Goal: Check status: Check status

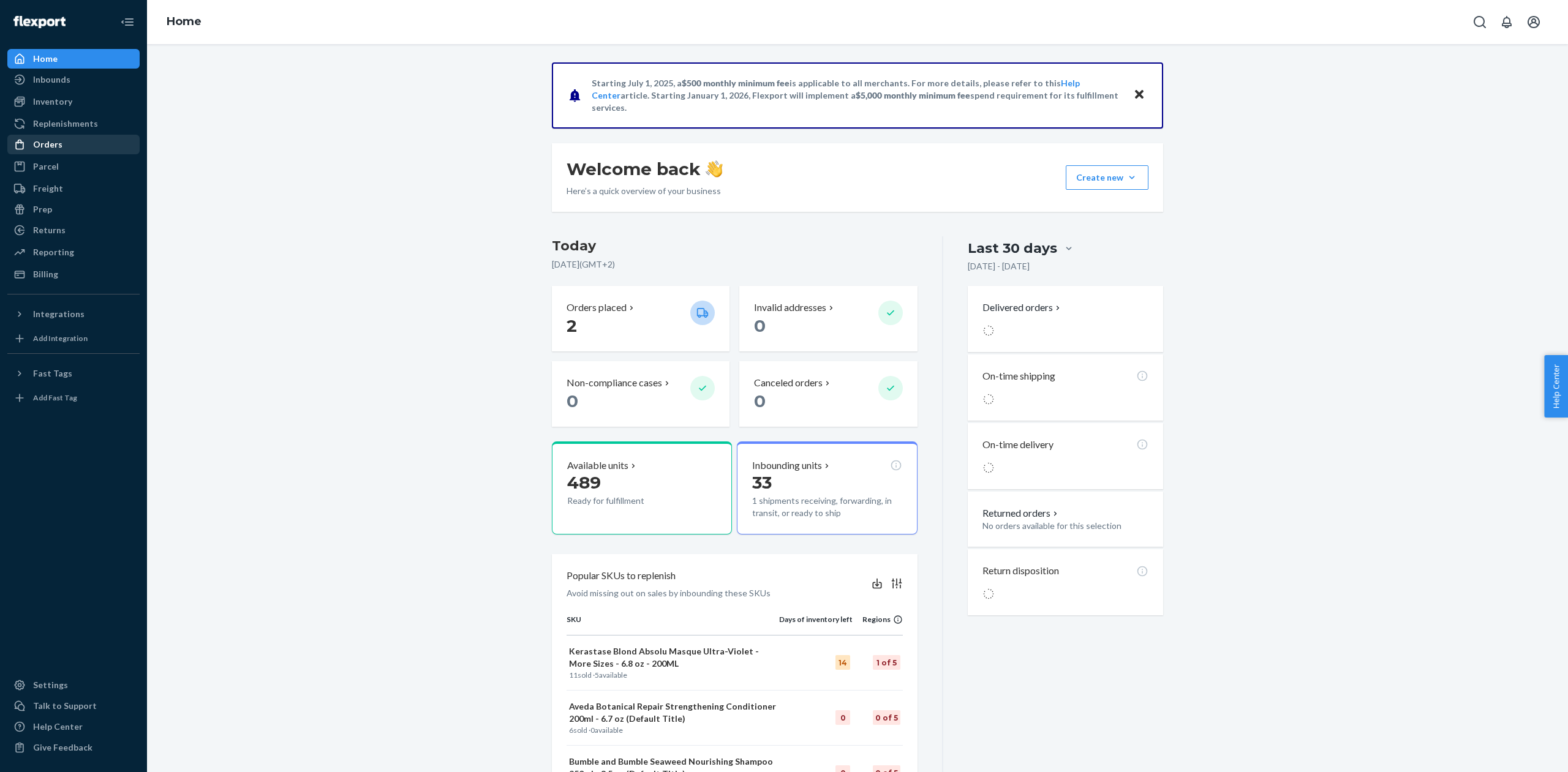
click at [57, 151] on div "Orders" at bounding box center [73, 144] width 130 height 17
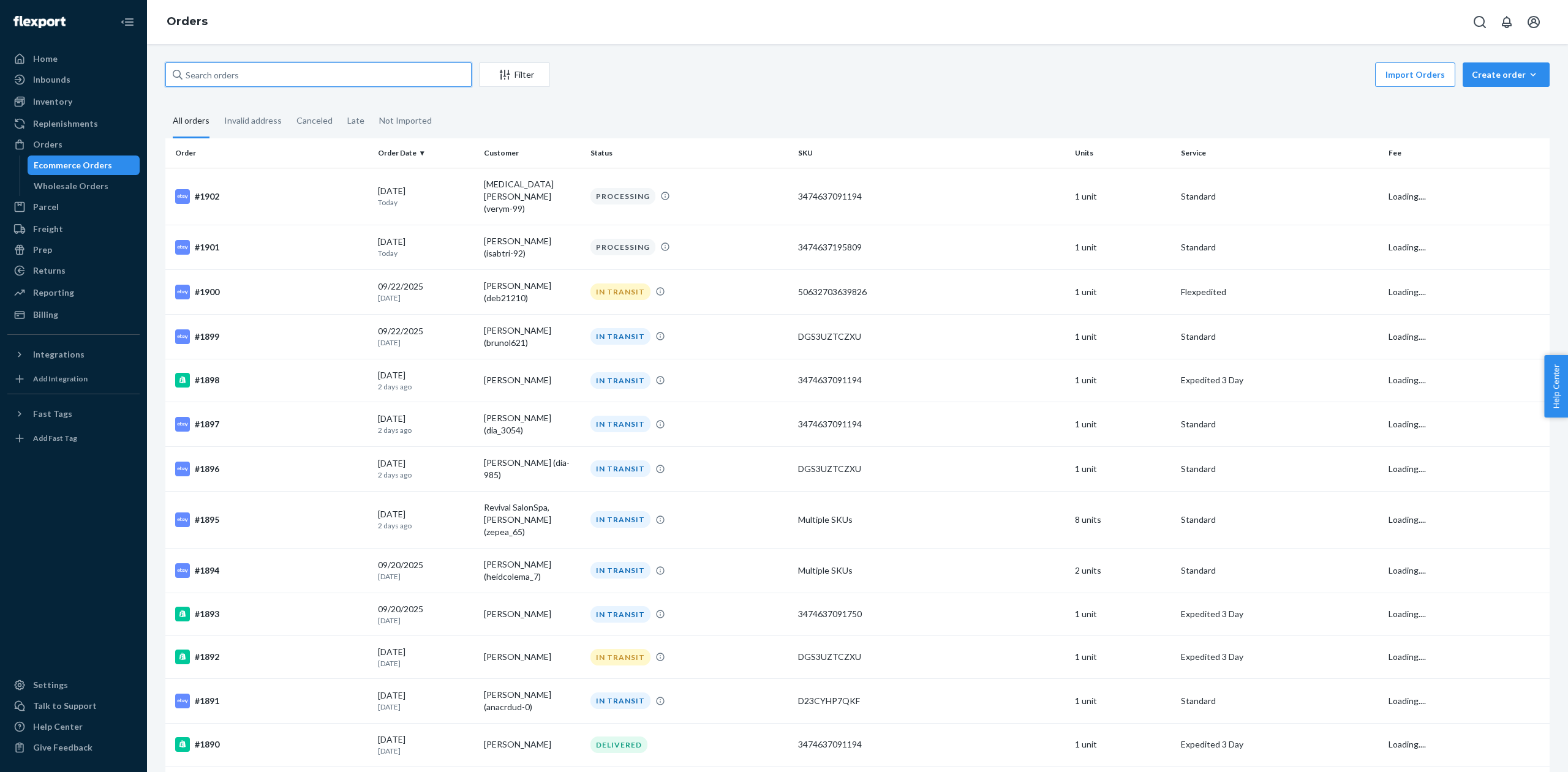
click at [311, 74] on input "text" at bounding box center [318, 75] width 306 height 25
paste input "137166021"
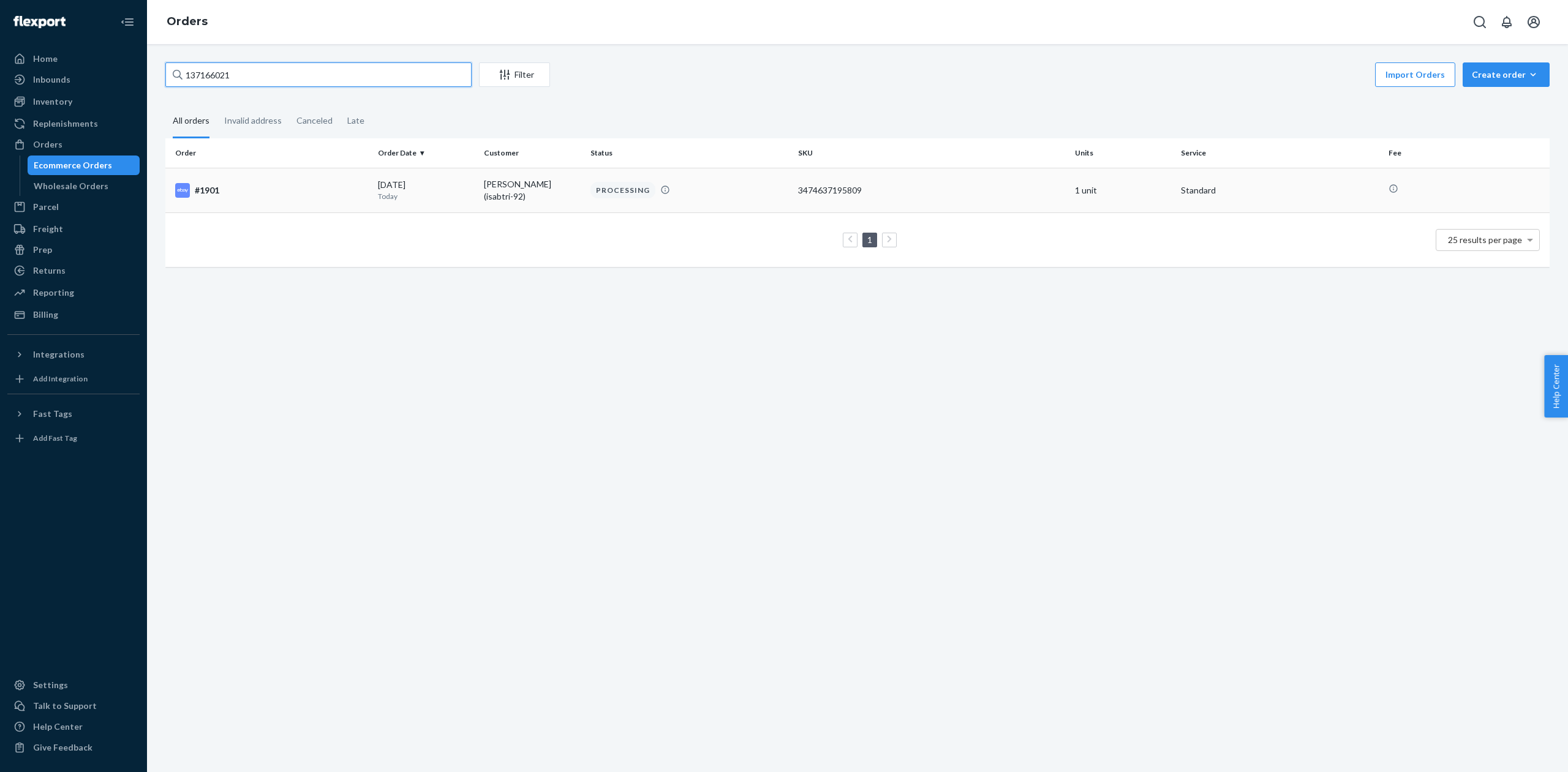
type input "137166021"
click at [364, 195] on div "#1901" at bounding box center [272, 191] width 193 height 15
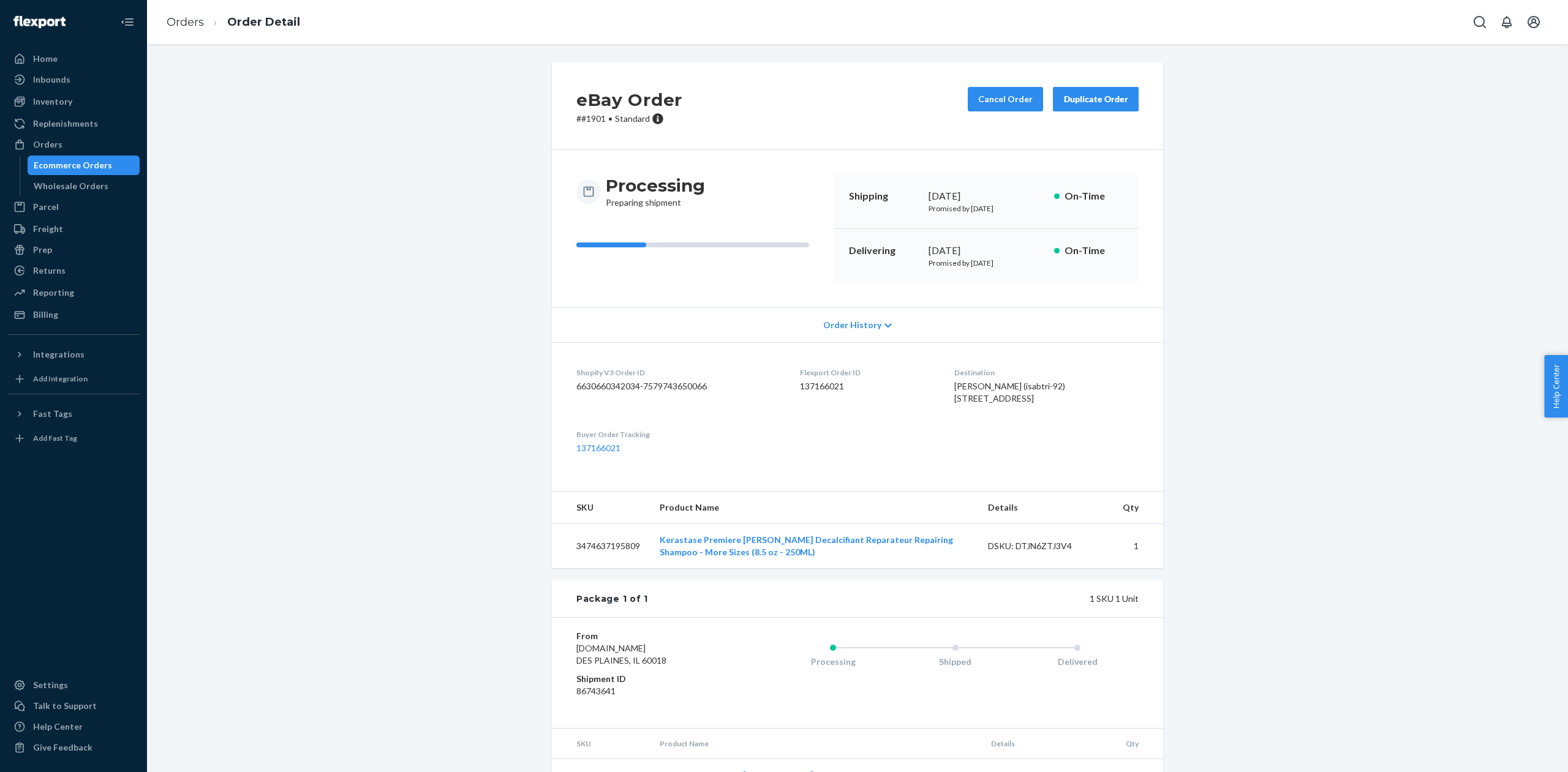
click at [860, 322] on span "Order History" at bounding box center [852, 325] width 58 height 12
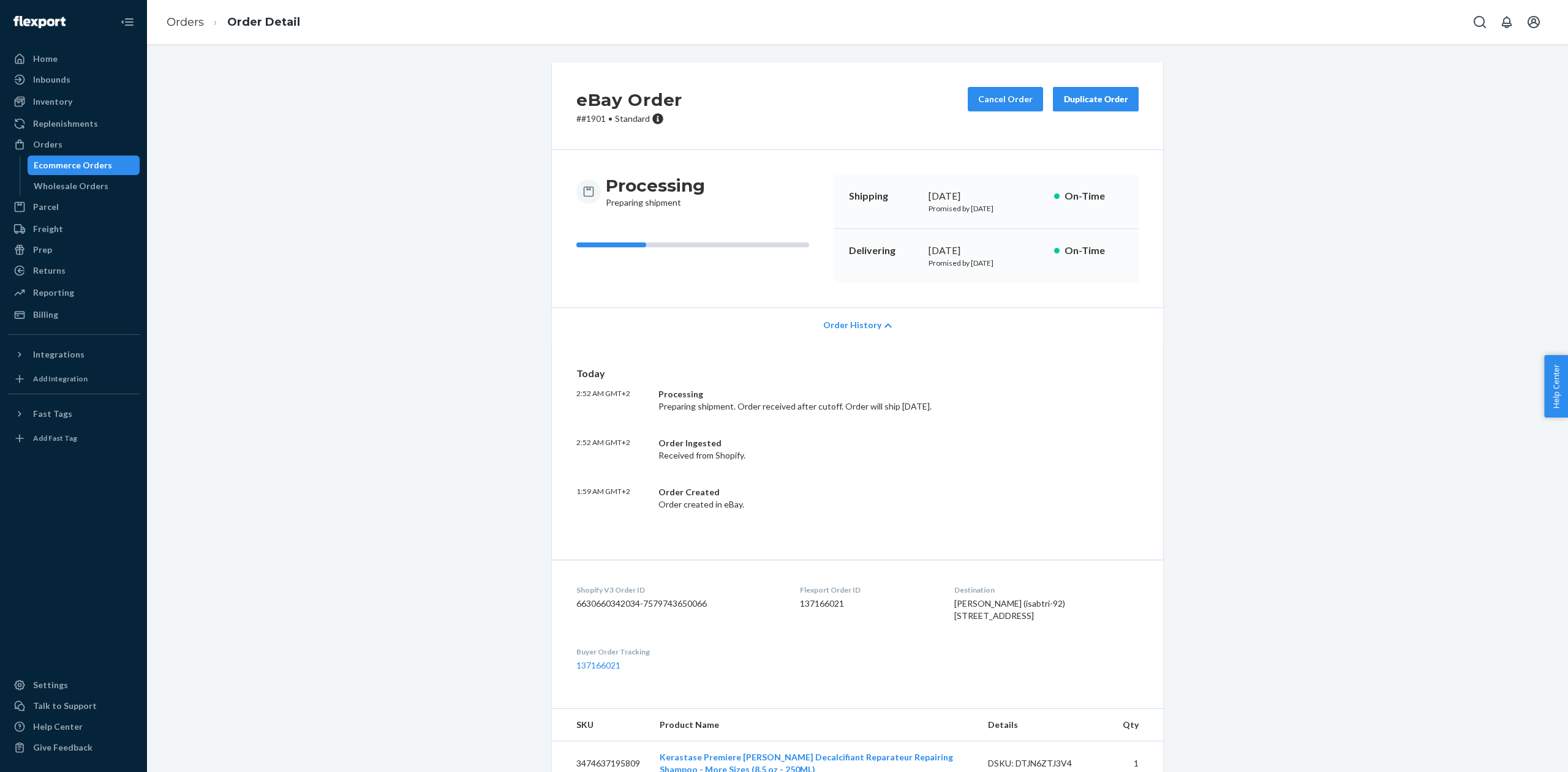
click at [860, 322] on span "Order History" at bounding box center [852, 325] width 58 height 12
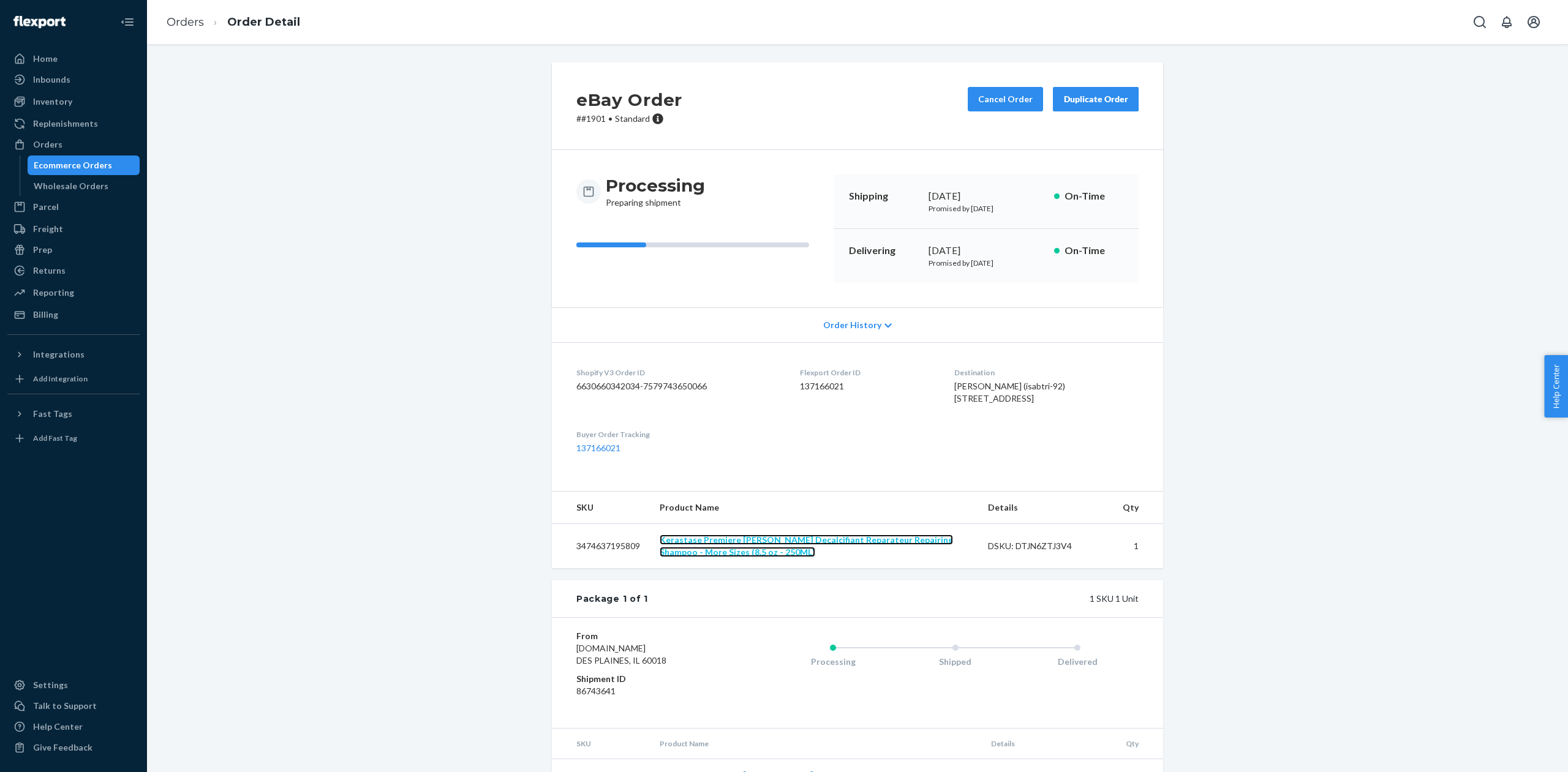
click at [745, 557] on link "Kerastase Premiere [PERSON_NAME] Decalcifiant Reparateur Repairing Shampoo - Mo…" at bounding box center [806, 546] width 293 height 23
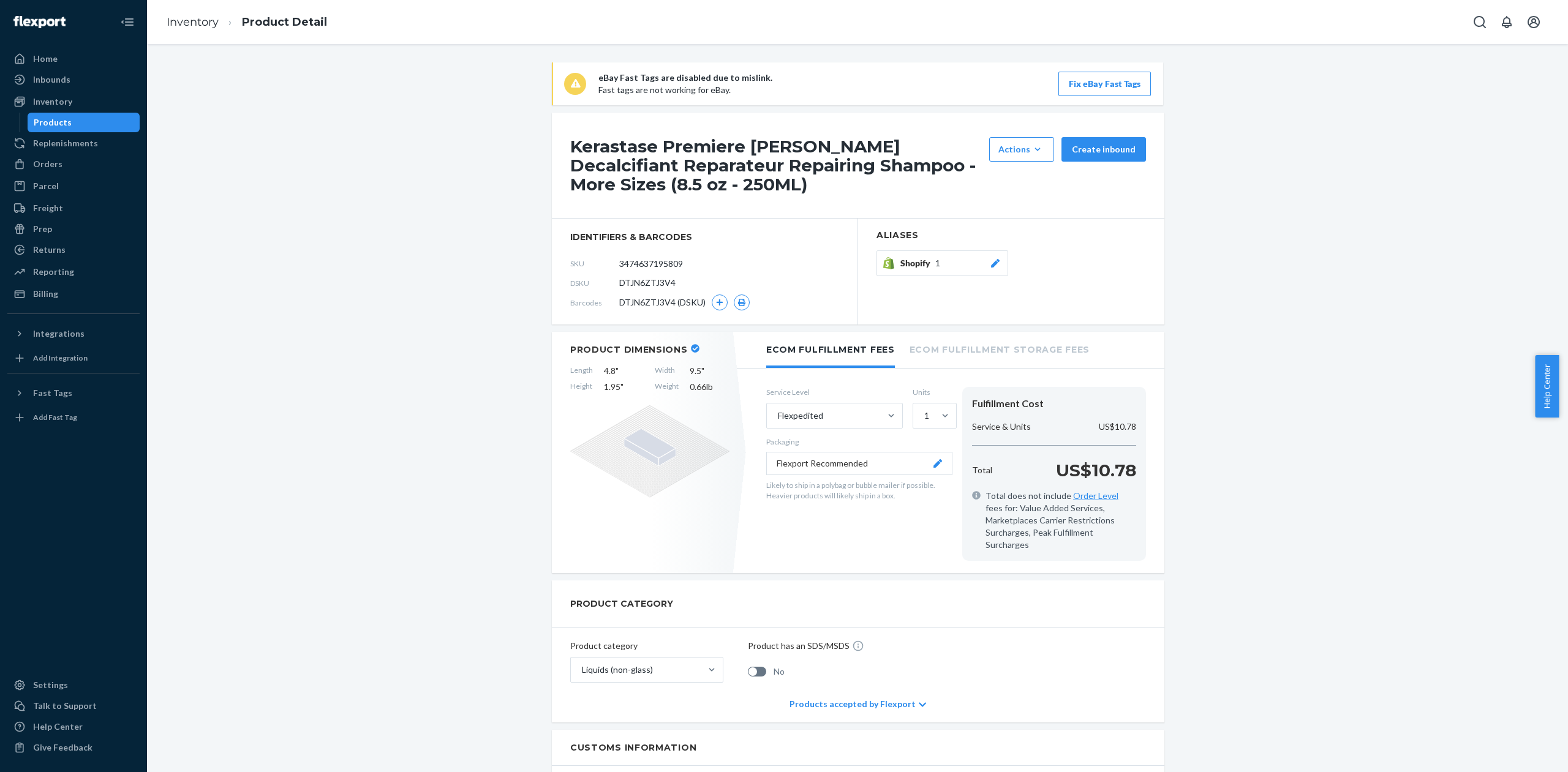
click at [605, 151] on h1 "Kerastase Premiere [PERSON_NAME] Decalcifiant Reparateur Repairing Shampoo - Mo…" at bounding box center [777, 165] width 413 height 56
drag, startPoint x: 605, startPoint y: 151, endPoint x: 814, endPoint y: 155, distance: 209.0
click at [814, 155] on h1 "Kerastase Premiere [PERSON_NAME] Decalcifiant Reparateur Repairing Shampoo - Mo…" at bounding box center [777, 165] width 413 height 56
copy h1 "Kerastase Premiere [PERSON_NAME] Decalcifiant"
click at [436, 136] on div "eBay Fast Tags are disabled due to mislink. Fast tags are not working for eBay.…" at bounding box center [857, 683] width 1403 height 1242
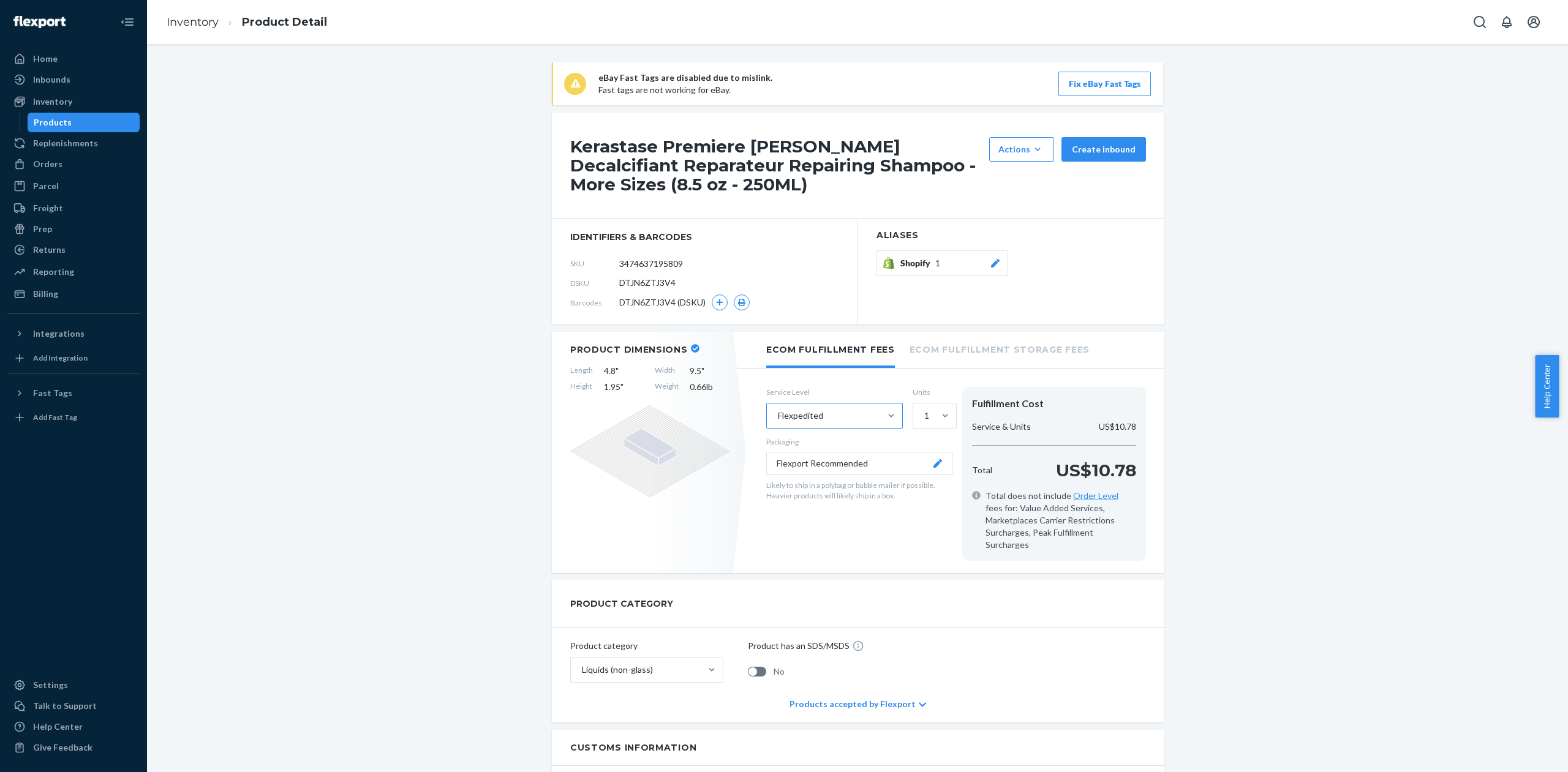
click at [790, 417] on div "Flexpedited" at bounding box center [800, 416] width 45 height 12
click at [778, 417] on input "Flexpedited" at bounding box center [778, 416] width 2 height 12
click at [790, 417] on div "Flexpedited" at bounding box center [800, 416] width 45 height 12
click at [778, 417] on input "option Flexpedited focused, 2 of 10. 10 results available. Use Up and Down to c…" at bounding box center [778, 416] width 2 height 12
